Goal: Navigation & Orientation: Go to known website

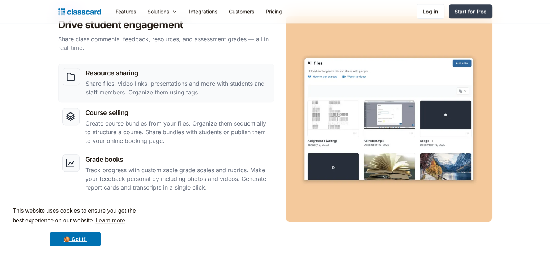
scroll to position [636, 0]
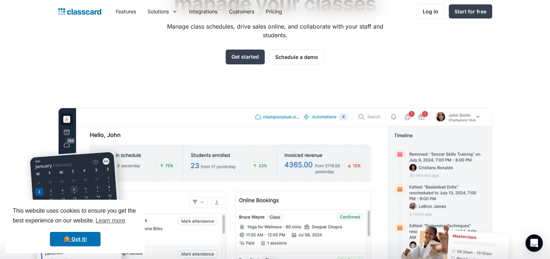
scroll to position [101, 0]
